Goal: Information Seeking & Learning: Learn about a topic

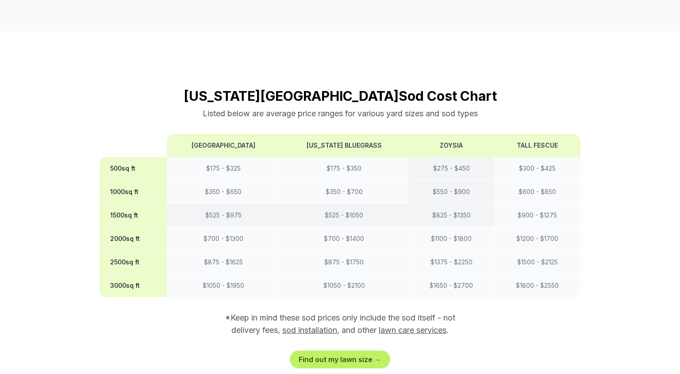
scroll to position [752, 0]
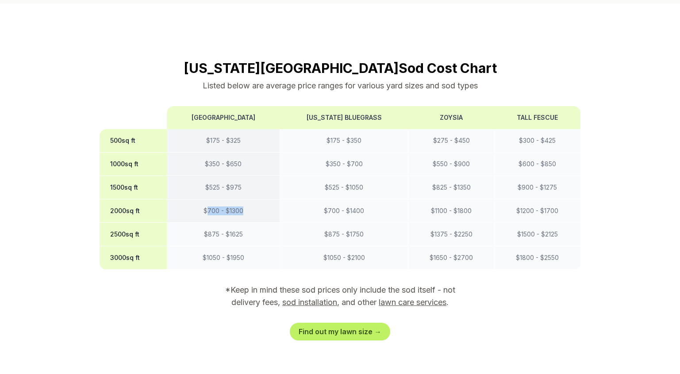
drag, startPoint x: 200, startPoint y: 152, endPoint x: 237, endPoint y: 148, distance: 37.3
click at [237, 199] on td "$ 700 - $ 1300" at bounding box center [223, 210] width 113 height 23
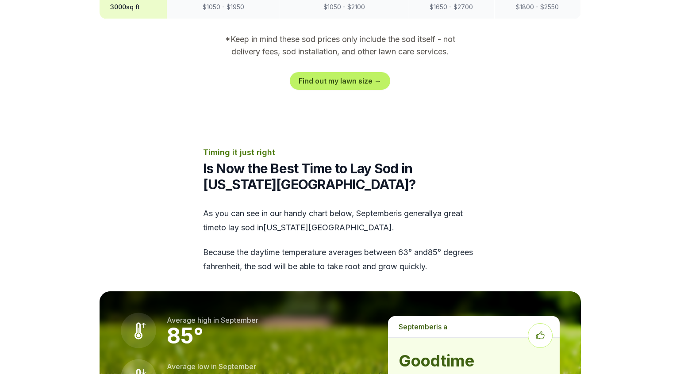
scroll to position [1061, 0]
